Goal: Task Accomplishment & Management: Manage account settings

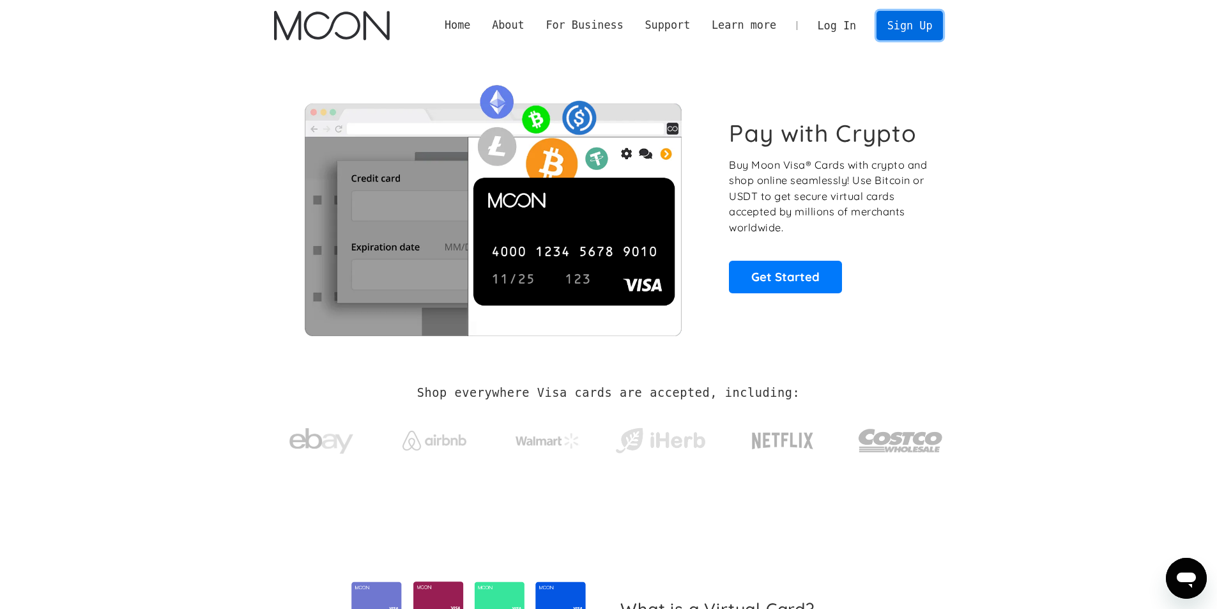
click at [903, 23] on link "Sign Up" at bounding box center [910, 25] width 66 height 29
click at [832, 31] on link "Log In" at bounding box center [837, 26] width 60 height 28
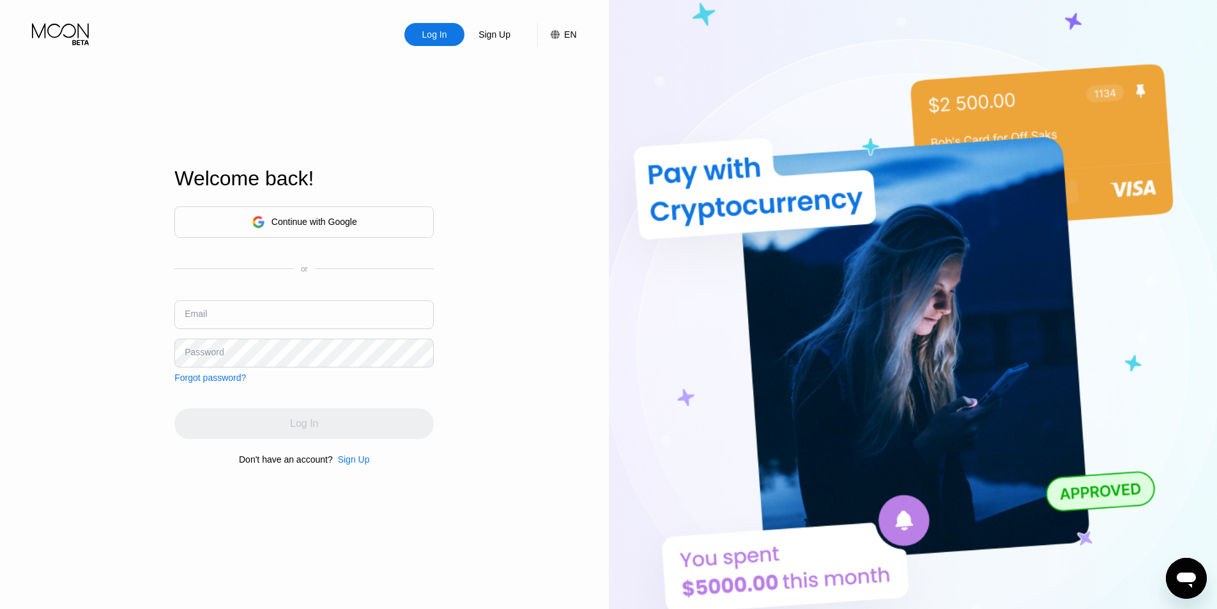
drag, startPoint x: 309, startPoint y: 328, endPoint x: 308, endPoint y: 322, distance: 6.4
click at [308, 324] on input "text" at bounding box center [303, 314] width 259 height 29
click at [311, 318] on input "text" at bounding box center [303, 314] width 259 height 29
type input "a"
type input "[EMAIL_ADDRESS][DOMAIN_NAME]"
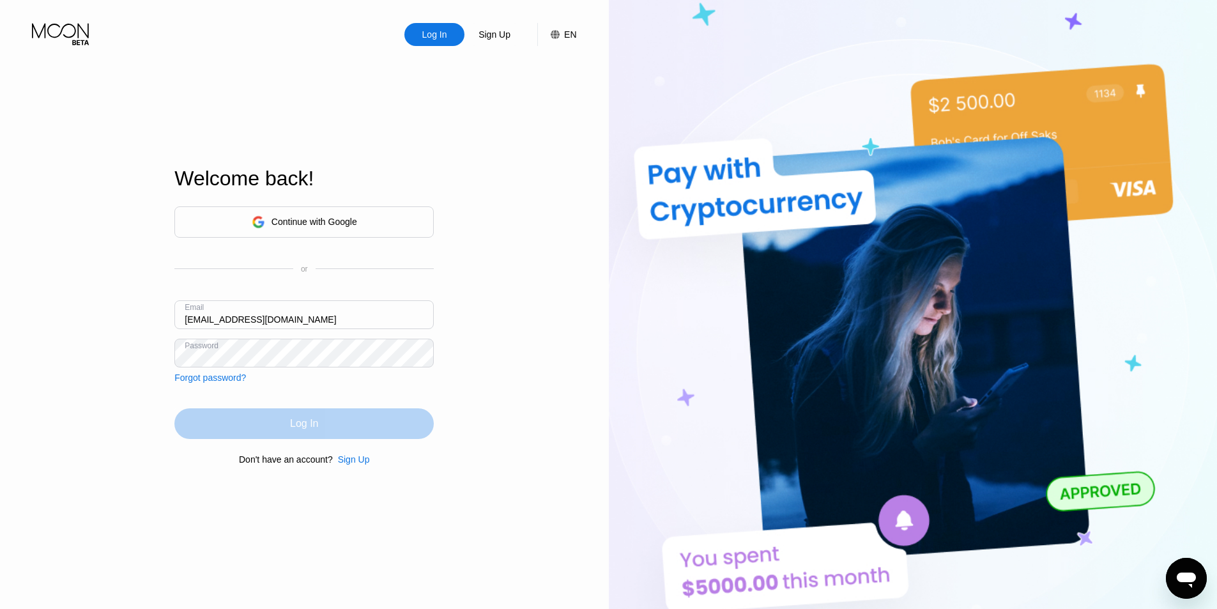
click at [270, 426] on div "Log In" at bounding box center [303, 423] width 259 height 31
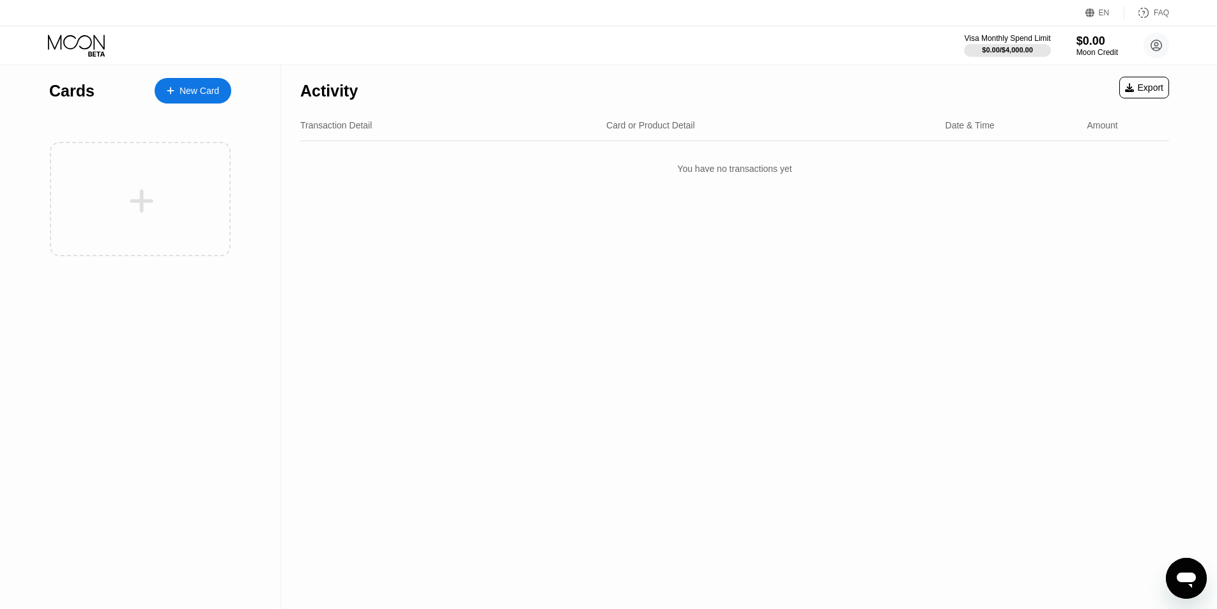
click at [203, 86] on div "New Card" at bounding box center [200, 91] width 40 height 11
